Goal: Information Seeking & Learning: Learn about a topic

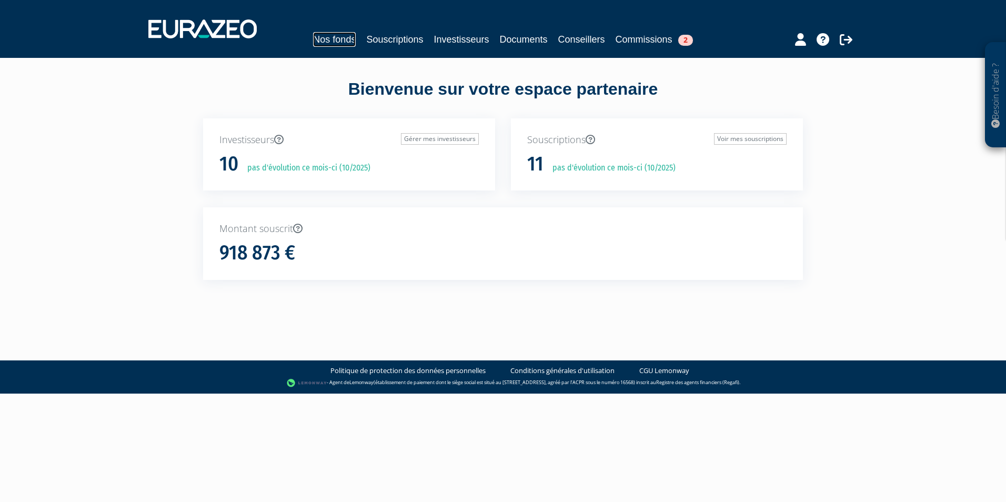
click at [335, 36] on link "Nos fonds" at bounding box center [334, 39] width 43 height 15
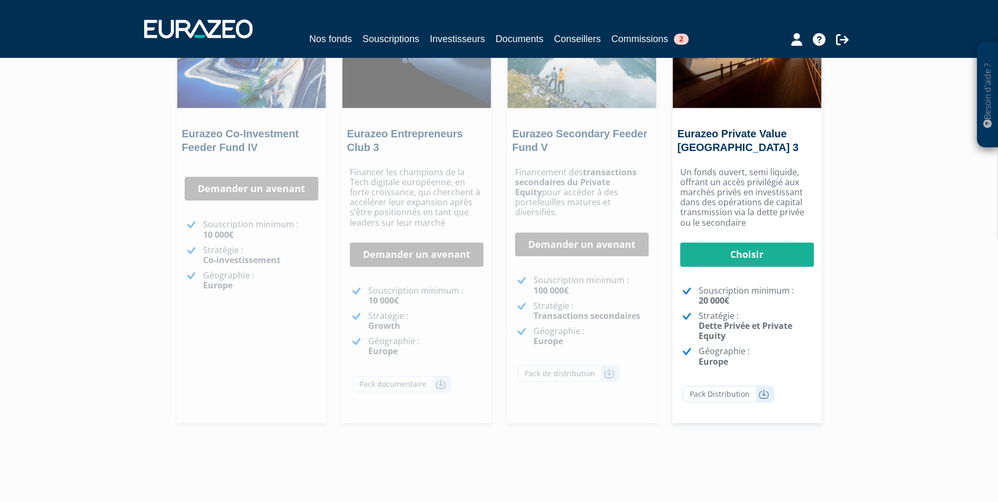
scroll to position [152, 0]
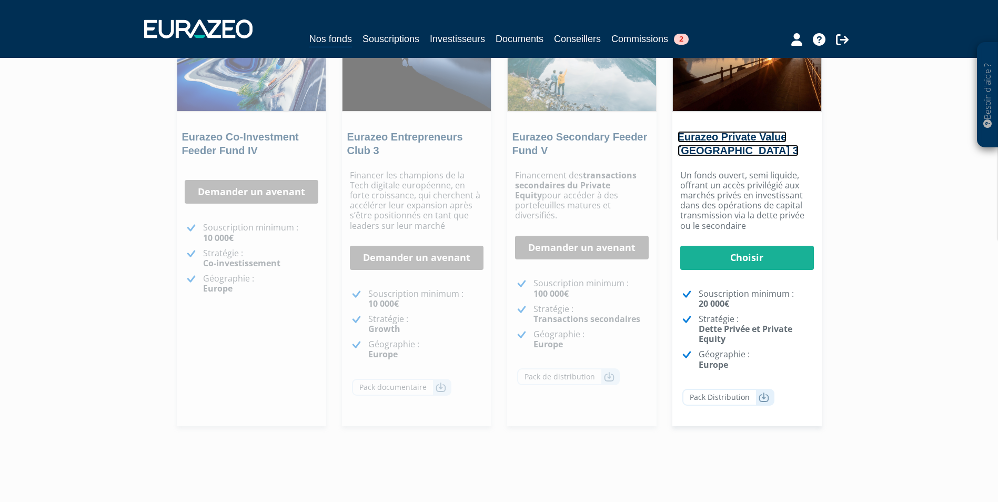
click at [759, 137] on link "Eurazeo Private Value [GEOGRAPHIC_DATA] 3" at bounding box center [738, 143] width 121 height 25
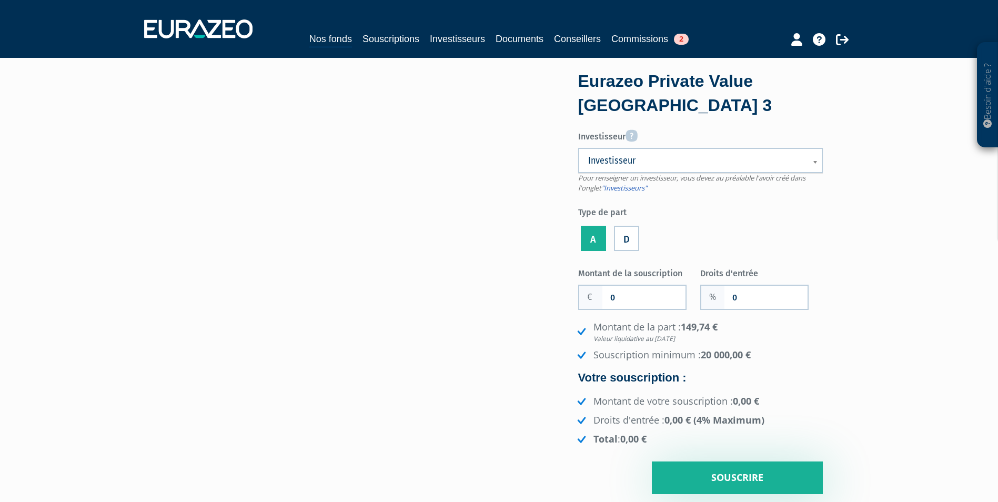
click at [713, 158] on span "Investisseur" at bounding box center [693, 160] width 211 height 13
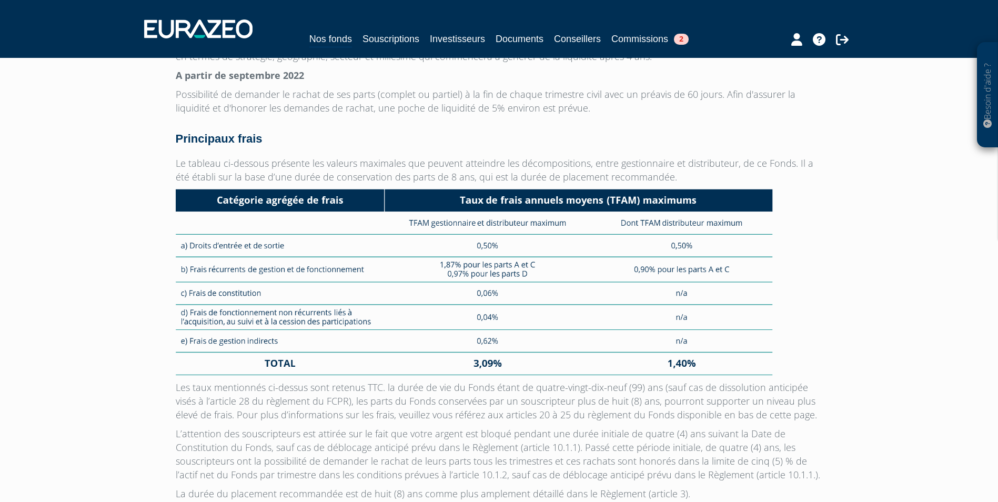
scroll to position [2737, 0]
